Goal: Use online tool/utility: Utilize a website feature to perform a specific function

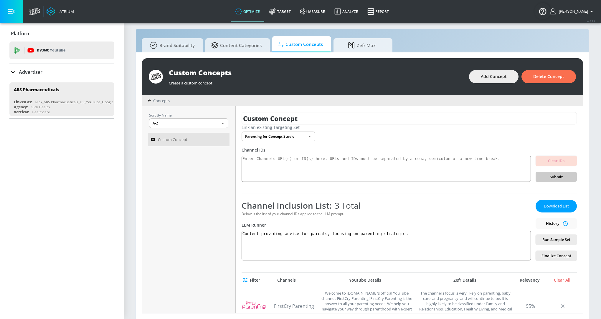
click at [287, 230] on div "Channel Inclusion List: 3 Total Below is the list of your channel IDs applied t…" at bounding box center [386, 230] width 289 height 61
click at [287, 232] on textarea "Content providing advice for parents, focusing on parenting strategies" at bounding box center [386, 246] width 289 height 30
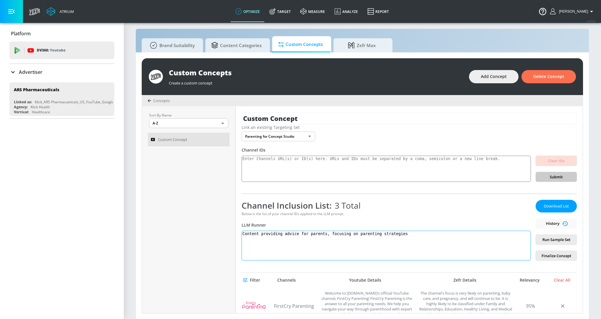
paste textarea "Identify content providing advice, guidance, or insights for parents or expecta…"
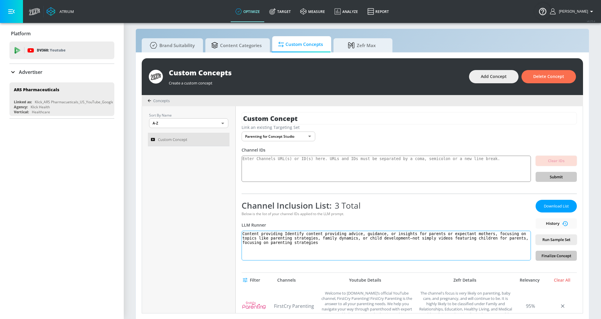
click at [287, 233] on textarea "Content providing Identify content providing advice, guidance, or insights for …" at bounding box center [386, 246] width 289 height 30
paste textarea "Identify content providing advice, guidance, or insights for parents or expecta…"
type textarea "Identify content providing advice, guidance, or insights for parents or expecta…"
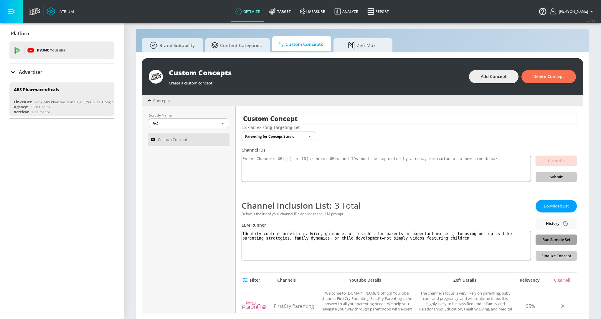
click at [556, 238] on span "Run Sample Set" at bounding box center [556, 240] width 32 height 7
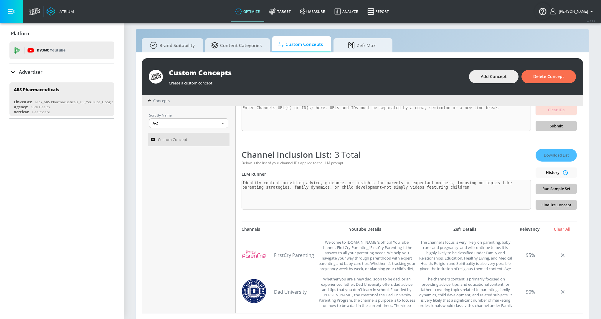
scroll to position [50, 0]
click at [570, 189] on div "Download List History Run Sample Set Finalize Concept" at bounding box center [555, 180] width 41 height 61
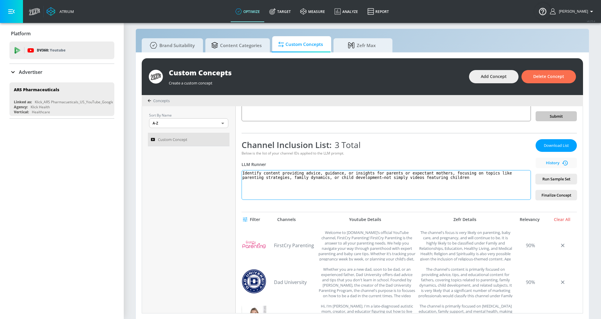
scroll to position [0, 0]
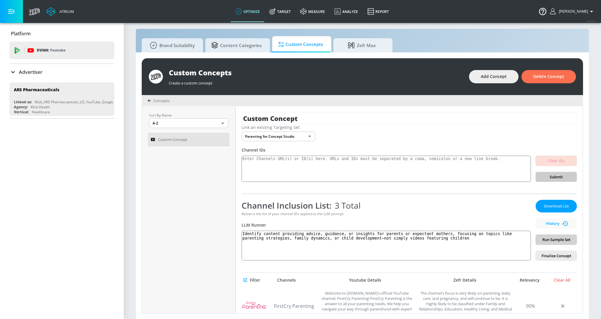
click at [548, 236] on button "Run Sample Set" at bounding box center [555, 240] width 41 height 10
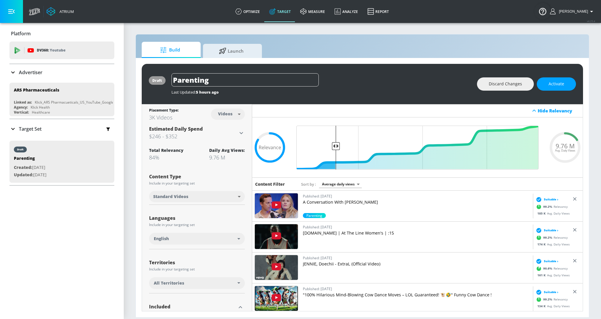
scroll to position [82, 0]
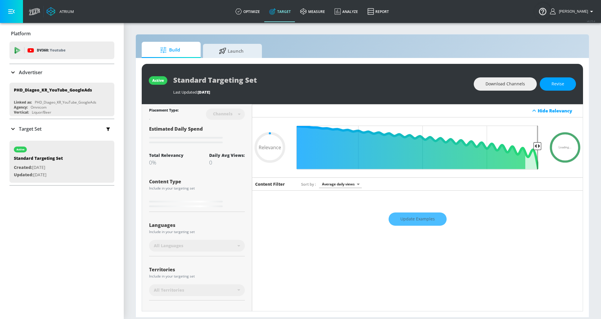
type input "0.05"
click at [257, 14] on link "optimize" at bounding box center [248, 11] width 34 height 21
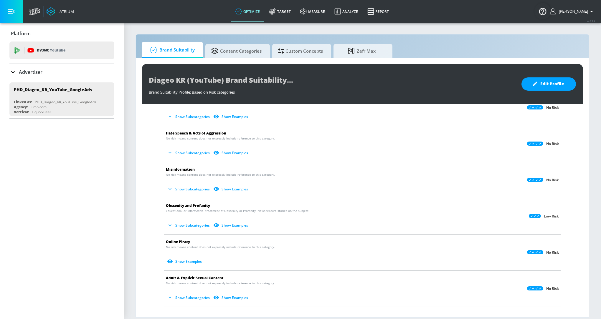
scroll to position [24, 0]
